Goal: Information Seeking & Learning: Check status

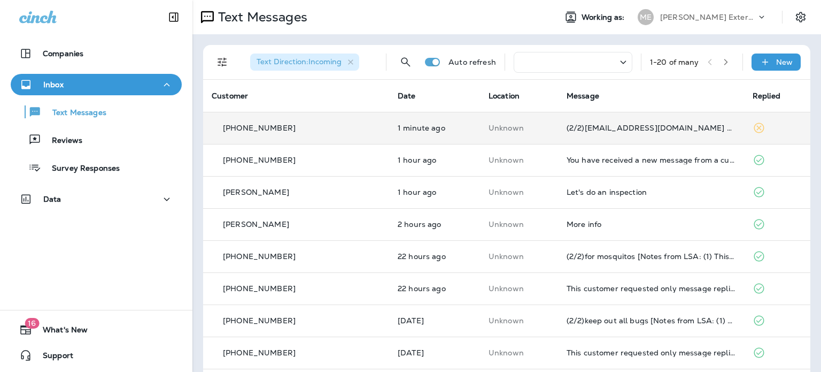
click at [528, 114] on td "Unknown" at bounding box center [519, 128] width 78 height 32
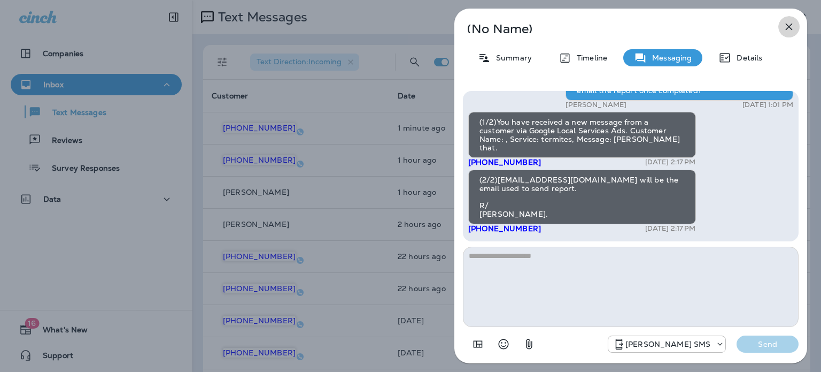
click at [786, 24] on icon "button" at bounding box center [789, 27] width 7 height 7
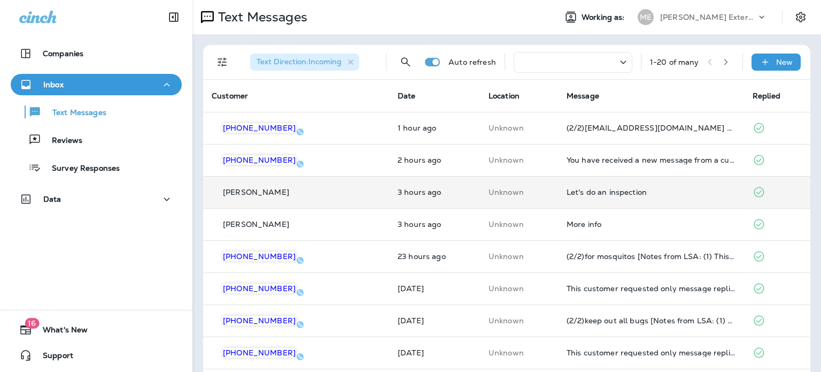
click at [334, 198] on td "[PERSON_NAME]" at bounding box center [296, 192] width 186 height 32
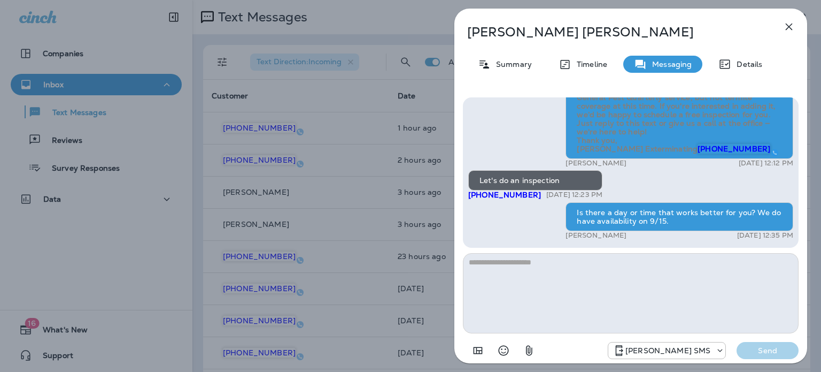
click at [789, 27] on icon "button" at bounding box center [789, 27] width 7 height 7
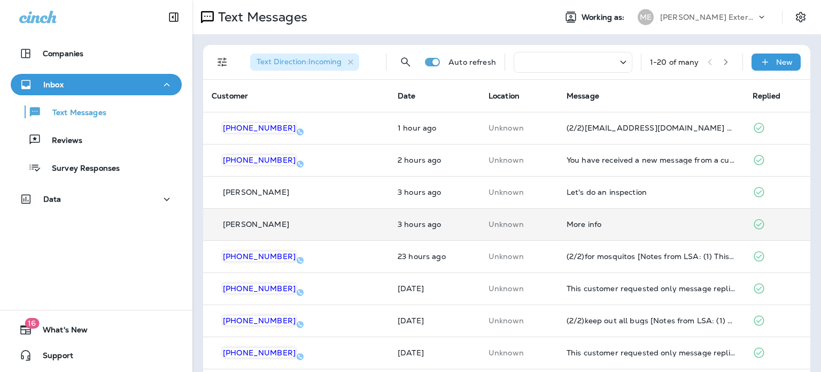
click at [325, 225] on div "[PERSON_NAME]" at bounding box center [296, 224] width 169 height 11
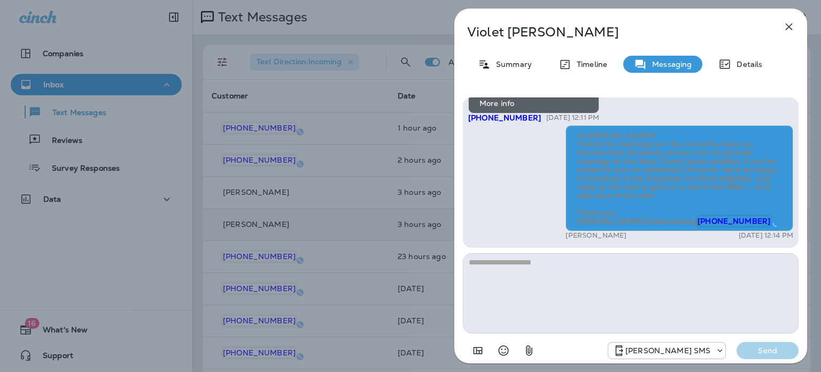
click at [789, 25] on icon "button" at bounding box center [789, 26] width 13 height 13
